Goal: Use online tool/utility: Use online tool/utility

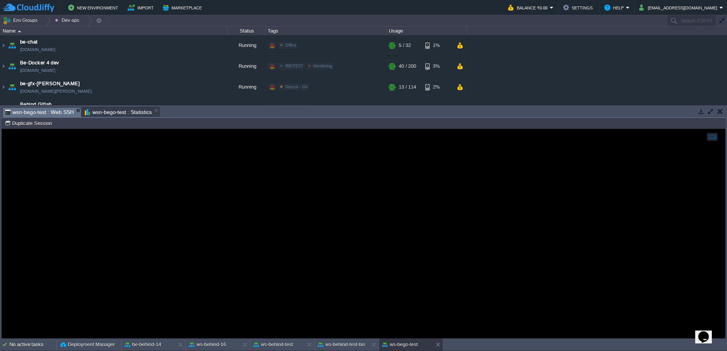
scroll to position [6, 18]
click at [214, 347] on button "ws-behind-16" at bounding box center [207, 345] width 37 height 8
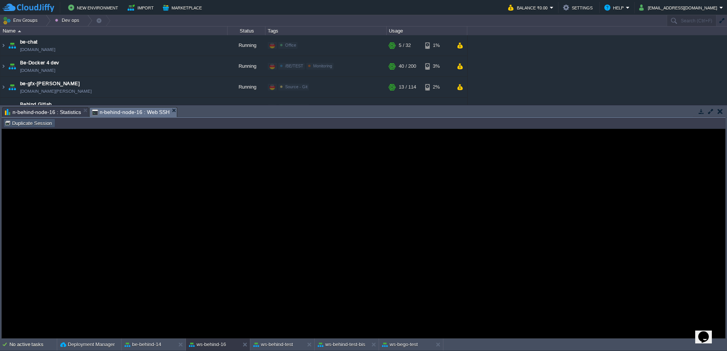
click at [37, 125] on button "Duplicate Session" at bounding box center [30, 123] width 50 height 7
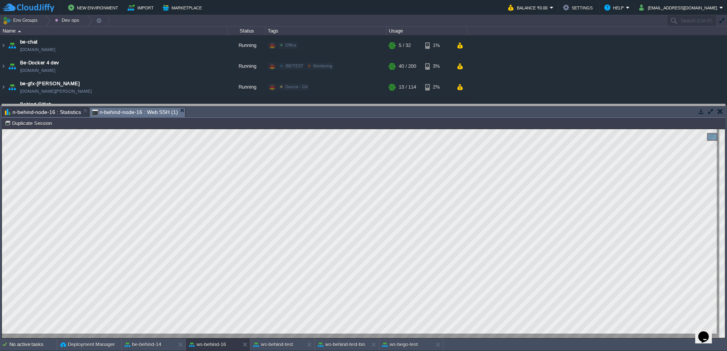
drag, startPoint x: 213, startPoint y: 114, endPoint x: 213, endPoint y: 106, distance: 8.3
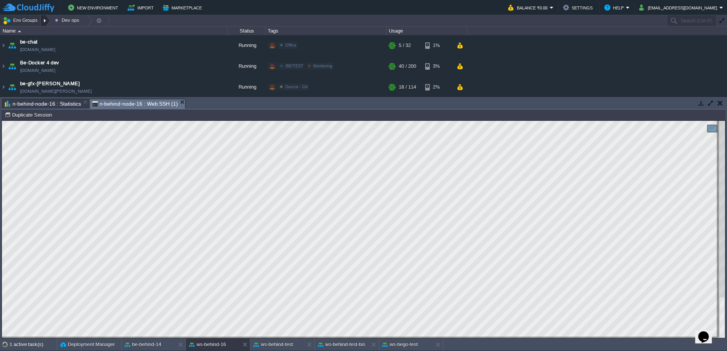
click at [47, 20] on div at bounding box center [46, 20] width 10 height 11
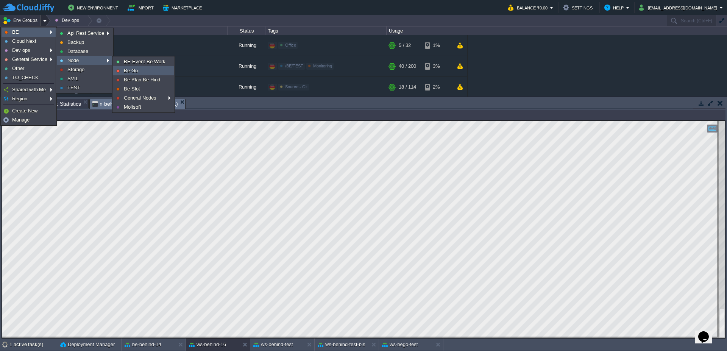
click at [130, 69] on span "Be-Go" at bounding box center [131, 71] width 14 height 6
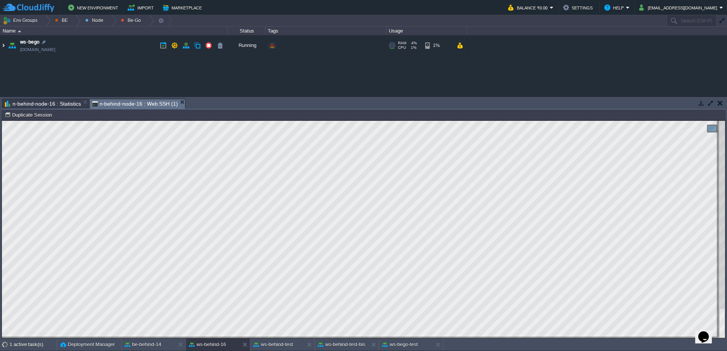
click at [0, 46] on img at bounding box center [3, 45] width 6 height 20
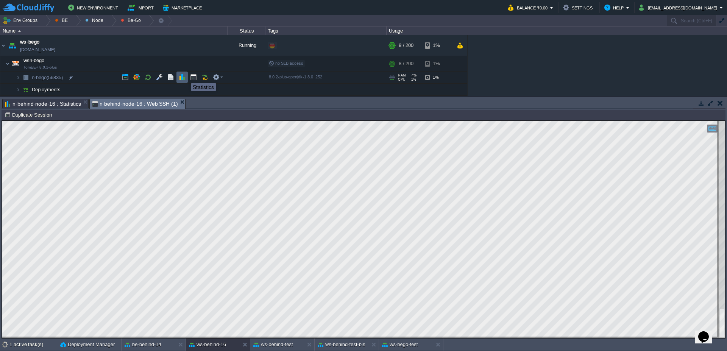
click at [181, 78] on button "button" at bounding box center [182, 77] width 7 height 7
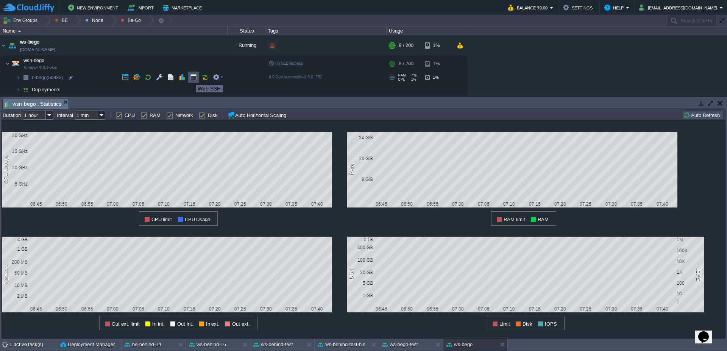
click at [190, 78] on button "button" at bounding box center [193, 77] width 7 height 7
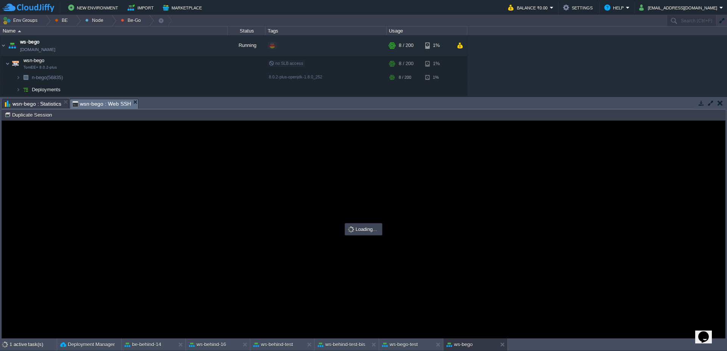
type input "#000000"
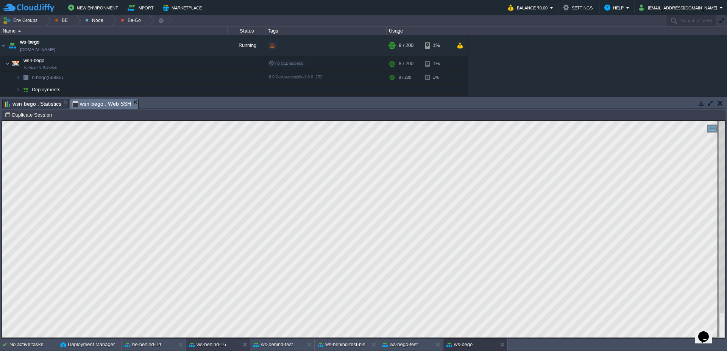
click at [206, 345] on button "ws-behind-16" at bounding box center [207, 345] width 37 height 8
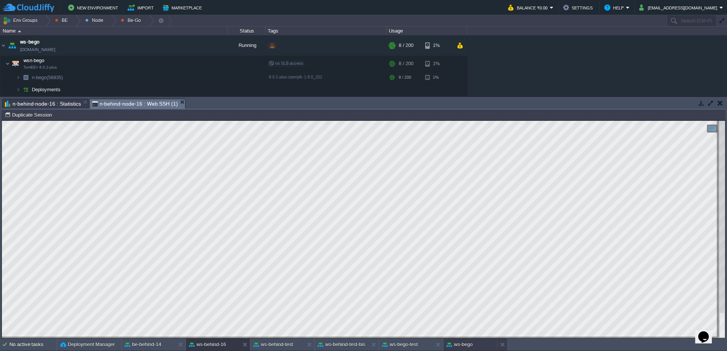
click at [452, 350] on div "ws-bego" at bounding box center [471, 345] width 54 height 12
